Goal: Ask a question

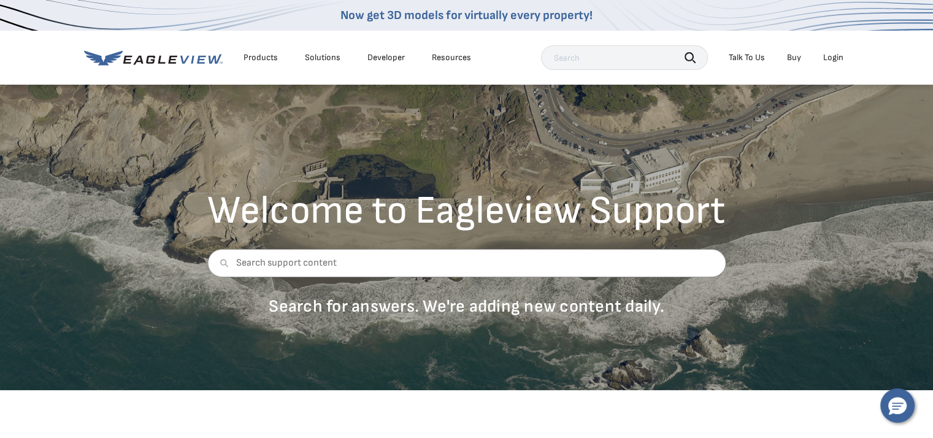
click at [756, 55] on div "Talk To Us" at bounding box center [747, 57] width 36 height 11
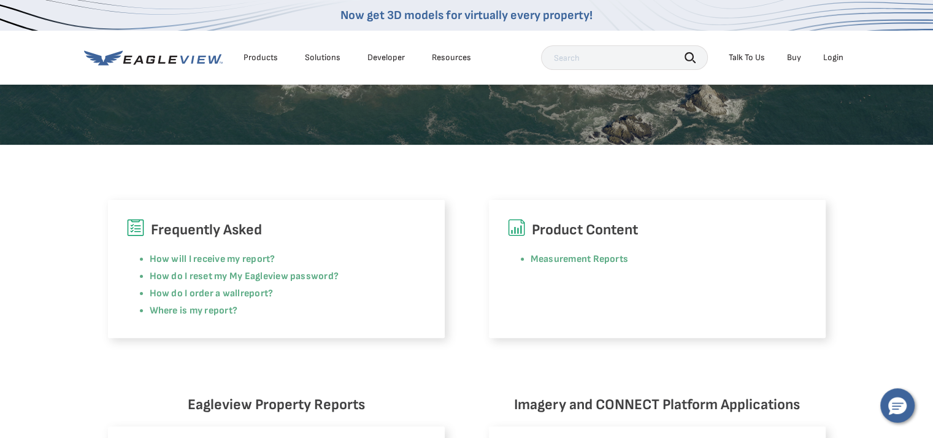
scroll to position [61, 0]
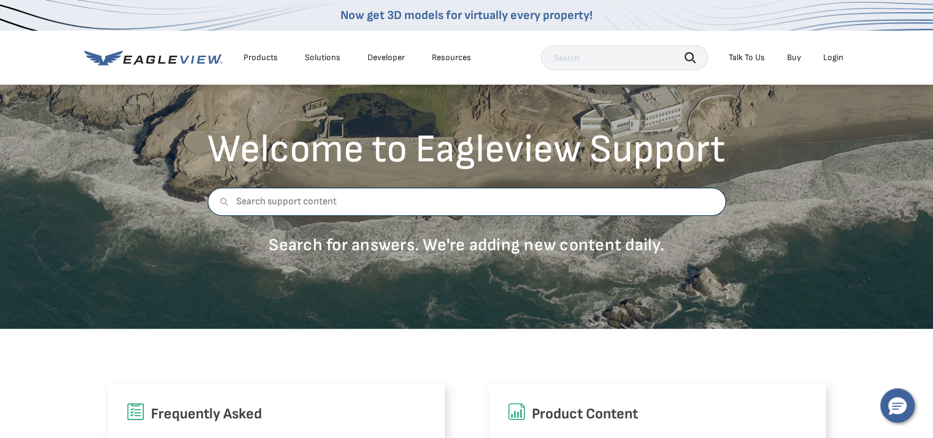
click at [278, 205] on input "text" at bounding box center [466, 202] width 518 height 28
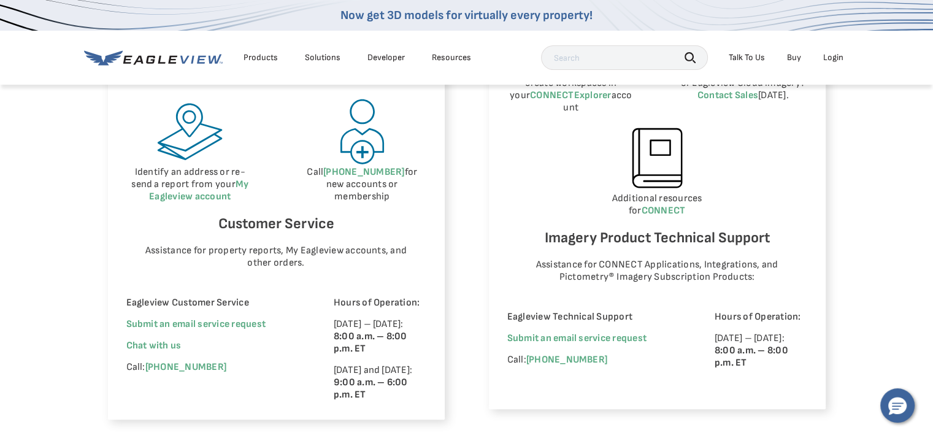
scroll to position [736, 0]
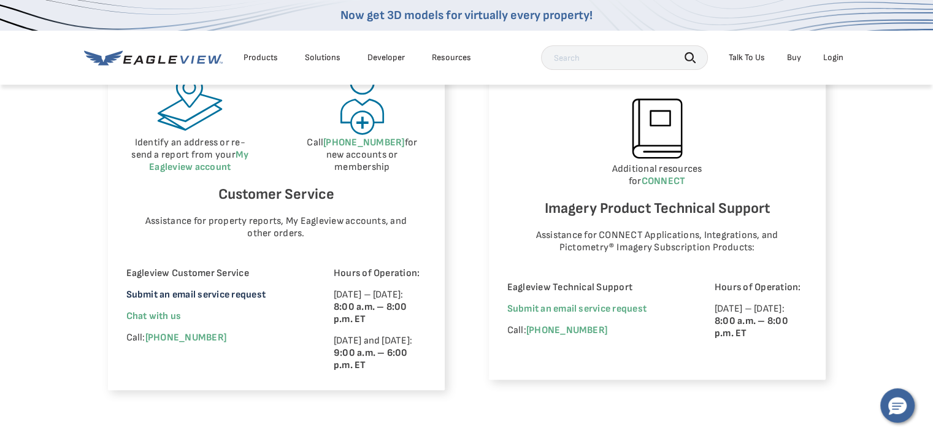
click at [145, 298] on link "Submit an email service request" at bounding box center [195, 295] width 139 height 12
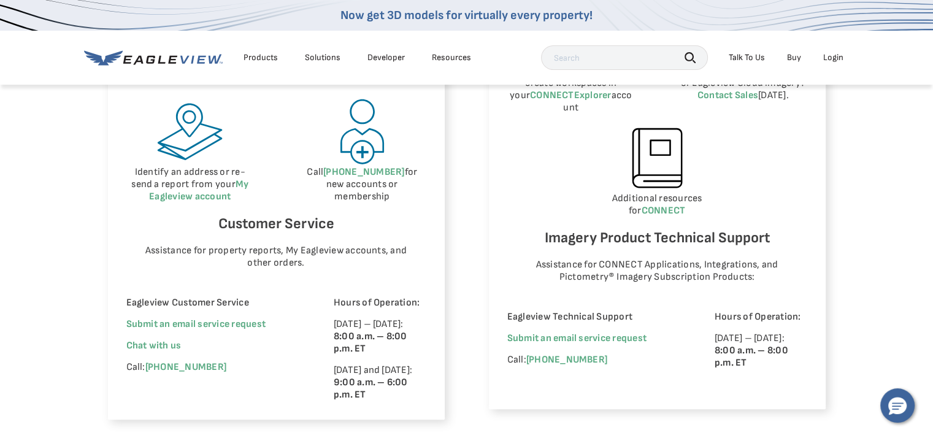
scroll to position [736, 0]
